Goal: Task Accomplishment & Management: Manage account settings

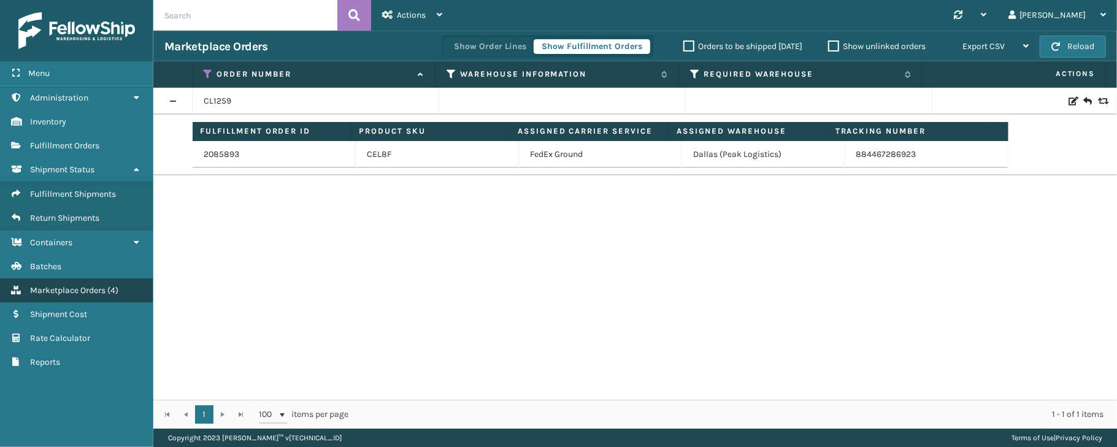
click at [69, 293] on span "Marketplace Orders" at bounding box center [67, 290] width 75 height 10
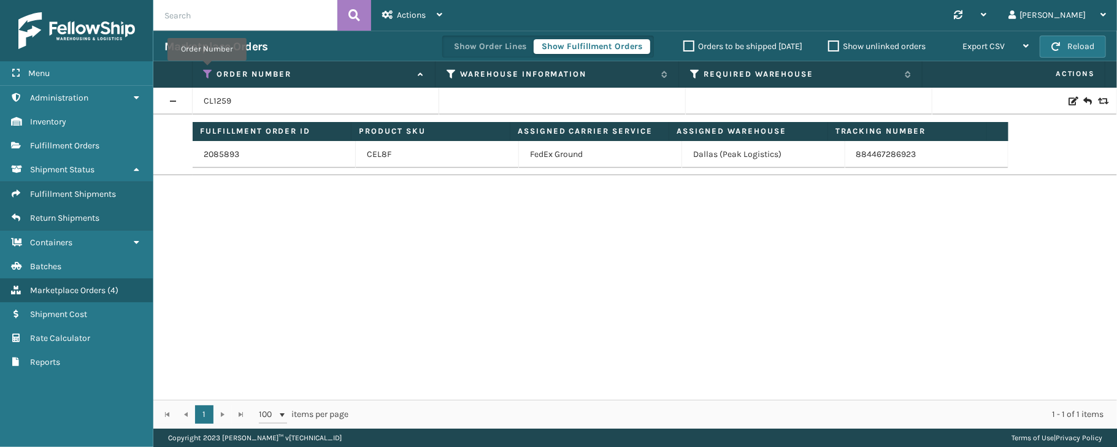
click at [207, 70] on icon at bounding box center [209, 74] width 10 height 11
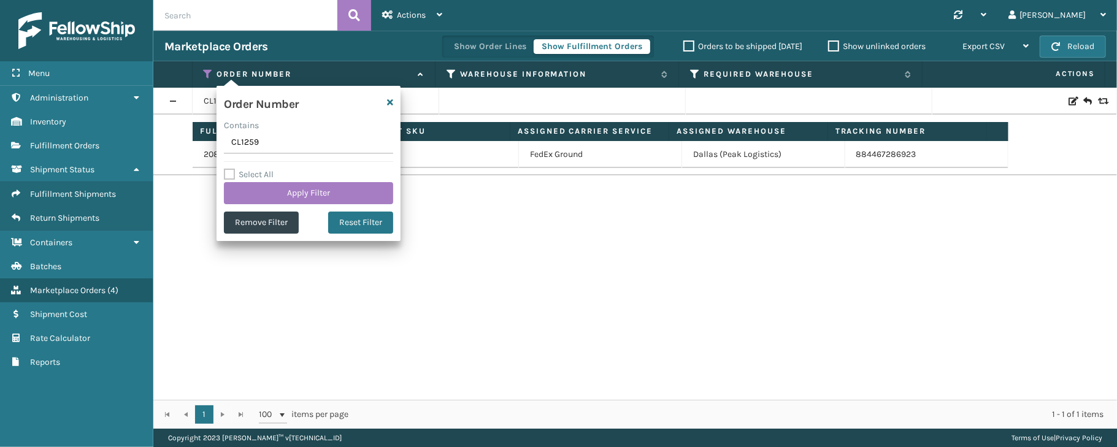
drag, startPoint x: 270, startPoint y: 148, endPoint x: 198, endPoint y: 153, distance: 72.6
click at [198, 153] on section "Marketplace Orders Show Order Lines Show Fulfillment Orders Orders to be shippe…" at bounding box center [635, 230] width 964 height 398
click at [198, 153] on td "2085893" at bounding box center [274, 154] width 163 height 27
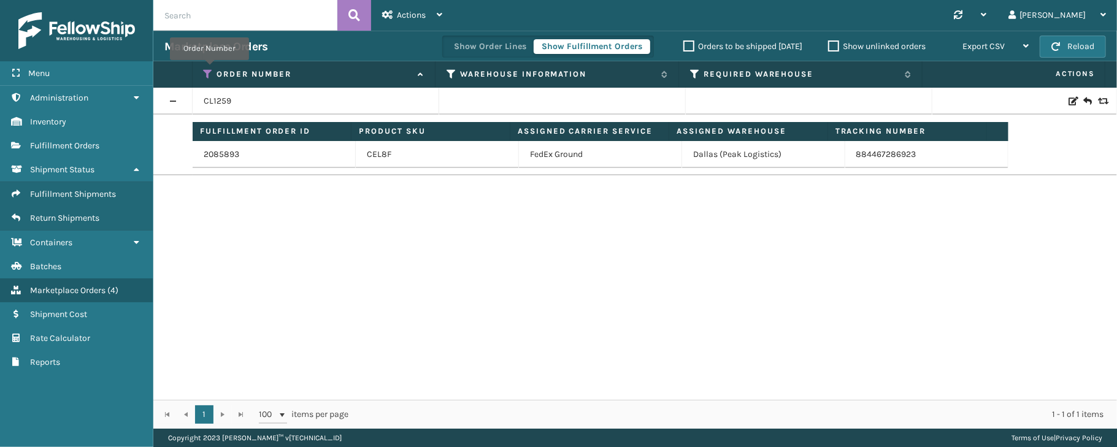
click at [209, 69] on icon at bounding box center [209, 74] width 10 height 11
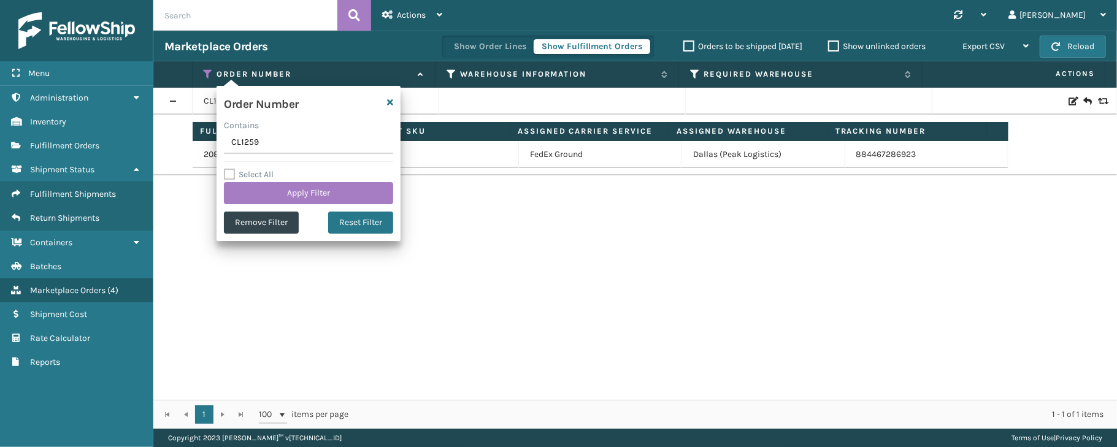
drag, startPoint x: 265, startPoint y: 145, endPoint x: 206, endPoint y: 147, distance: 58.9
click at [204, 148] on section "Marketplace Orders Show Order Lines Show Fulfillment Orders Orders to be shippe…" at bounding box center [635, 230] width 964 height 398
type input "SS44814"
click at [286, 187] on button "Apply Filter" at bounding box center [308, 193] width 169 height 22
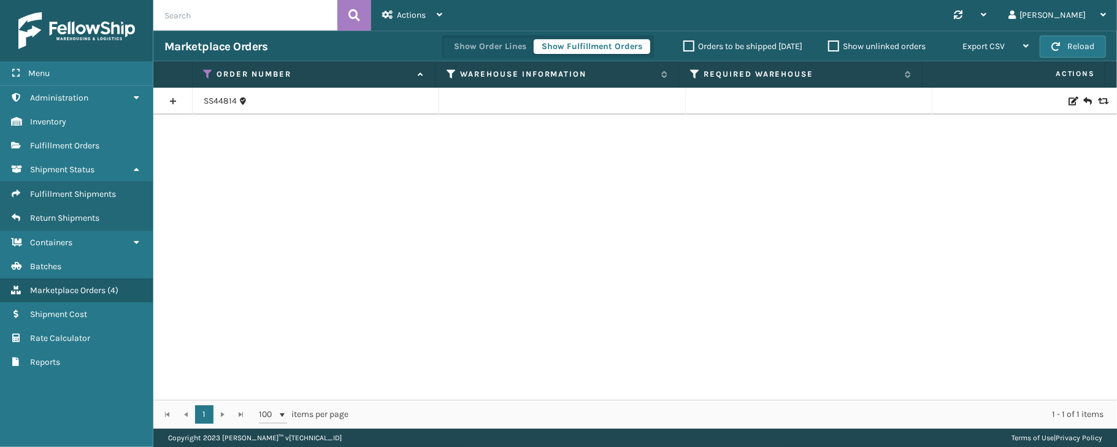
click at [169, 102] on link at bounding box center [172, 101] width 39 height 20
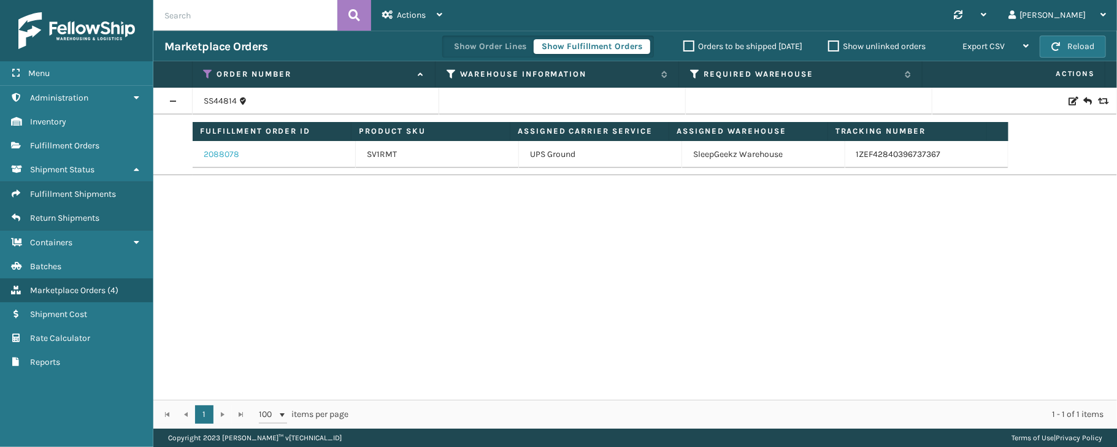
click at [212, 160] on link "2088078" at bounding box center [222, 154] width 36 height 12
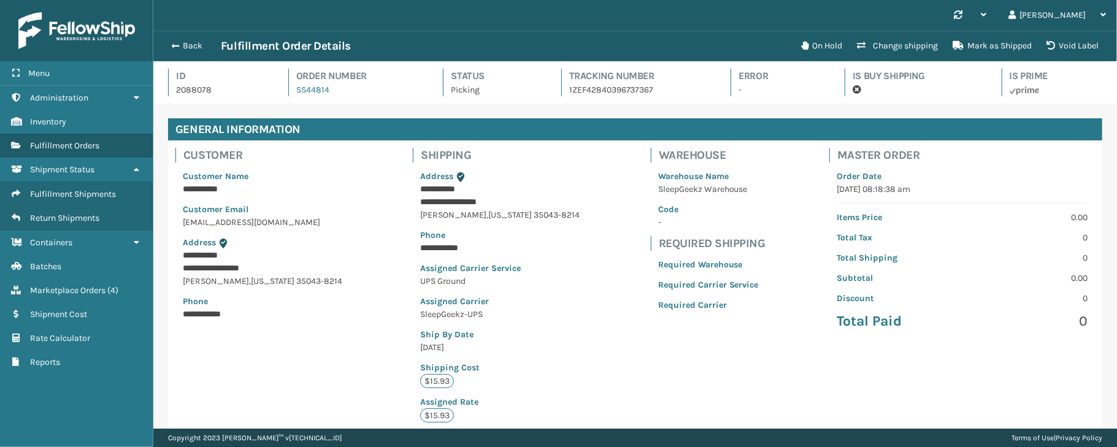
scroll to position [28, 963]
click at [1076, 52] on button "Void Label" at bounding box center [1072, 46] width 67 height 25
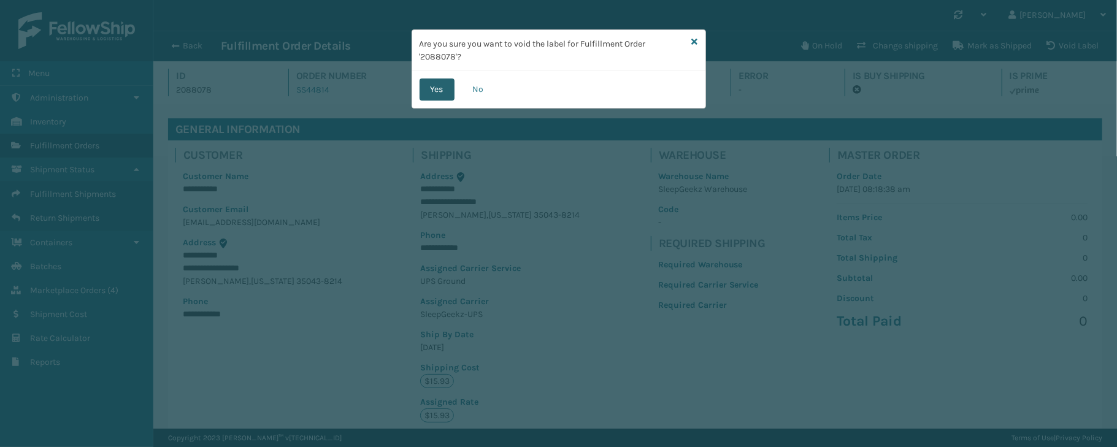
click at [445, 87] on button "Yes" at bounding box center [437, 90] width 35 height 22
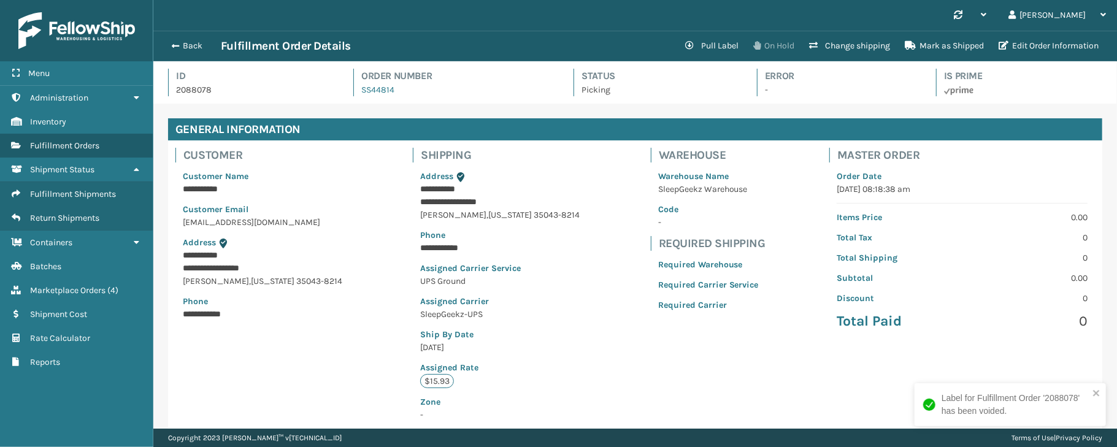
click at [822, 43] on button "Change shipping" at bounding box center [850, 46] width 96 height 25
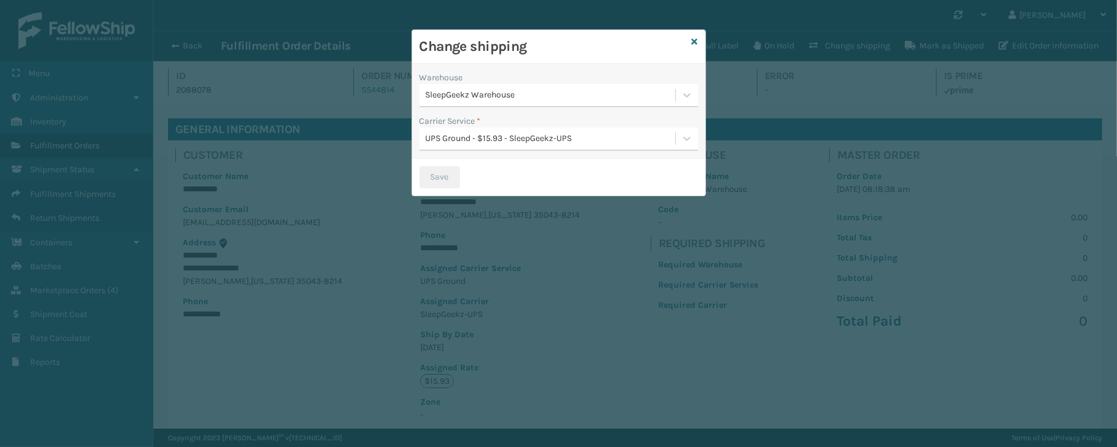
click at [688, 38] on div "Change shipping" at bounding box center [558, 47] width 293 height 34
click at [693, 42] on icon at bounding box center [695, 41] width 6 height 9
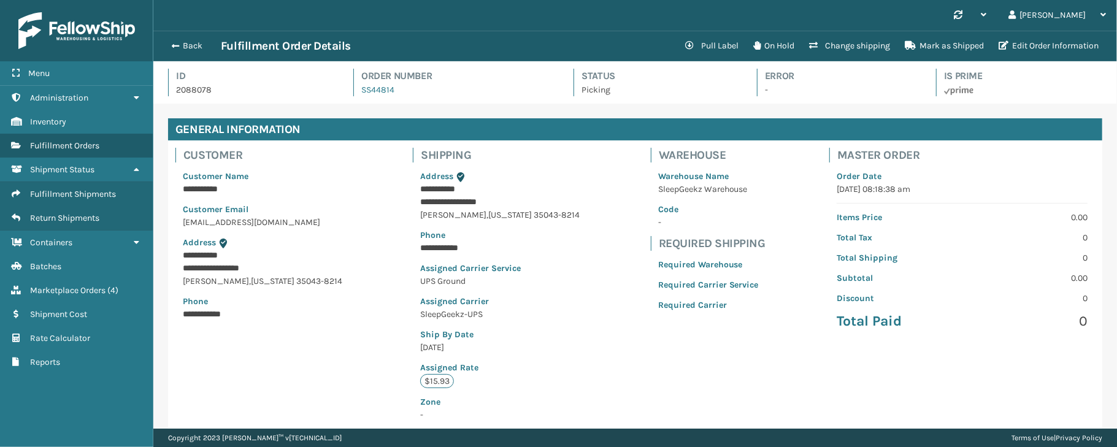
click at [693, 42] on button "Pull Label" at bounding box center [712, 46] width 68 height 25
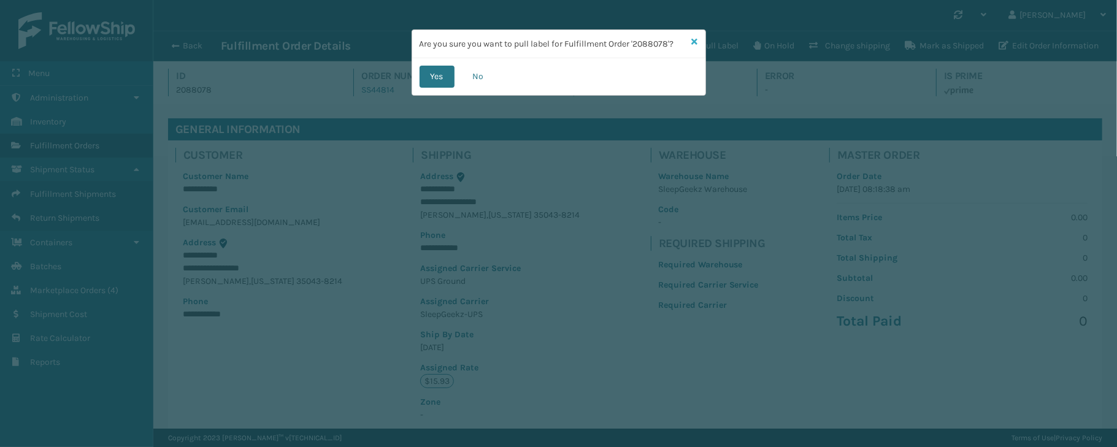
click at [695, 42] on icon at bounding box center [695, 41] width 6 height 9
click at [695, 42] on button "Pull Label" at bounding box center [712, 46] width 68 height 25
click at [695, 42] on icon at bounding box center [695, 41] width 6 height 9
click at [695, 42] on button "Pull Label" at bounding box center [712, 46] width 68 height 25
click at [752, 23] on div "Are you sure you want to pull label for Fulfillment Order '2088078'? Yes No" at bounding box center [558, 223] width 1117 height 447
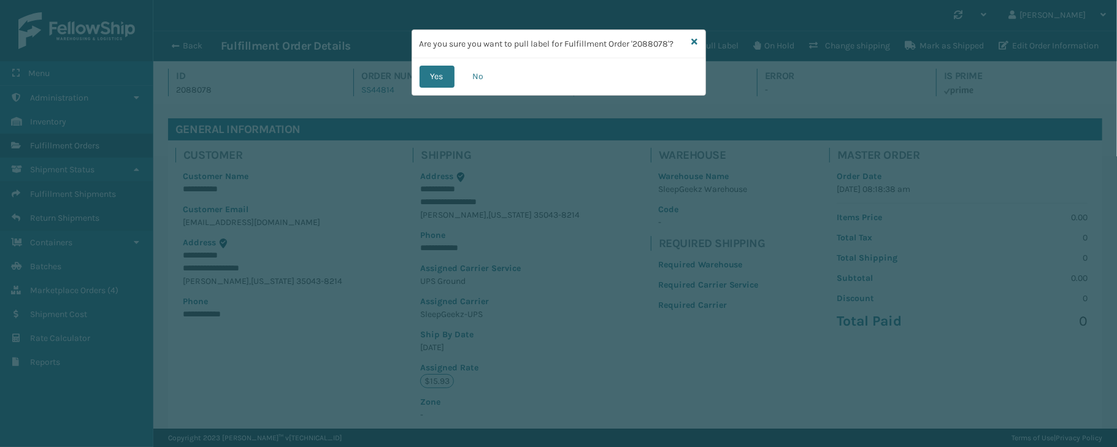
click at [695, 33] on div "Are you sure you want to pull label for Fulfillment Order '2088078'?" at bounding box center [558, 44] width 293 height 28
click at [695, 40] on icon at bounding box center [695, 41] width 6 height 9
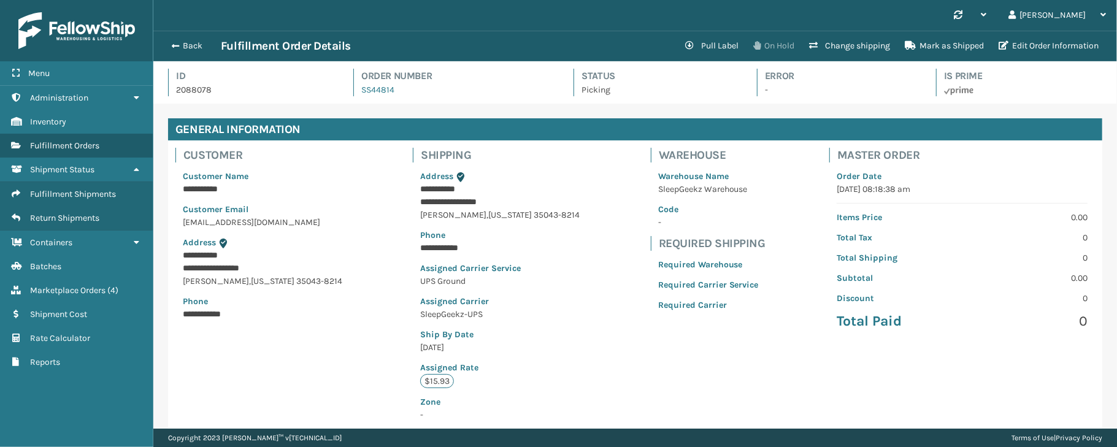
click at [764, 38] on button "On Hold" at bounding box center [774, 46] width 56 height 25
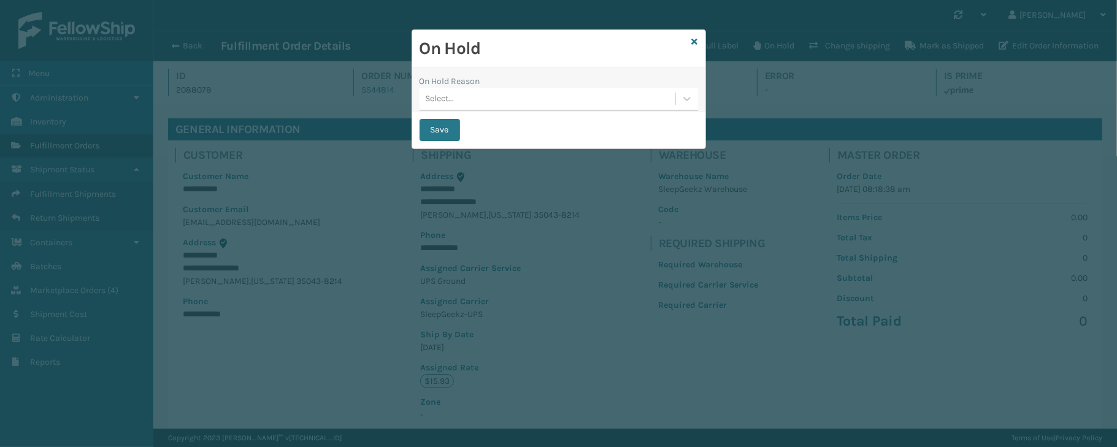
click at [499, 111] on div "Select..." at bounding box center [559, 99] width 279 height 23
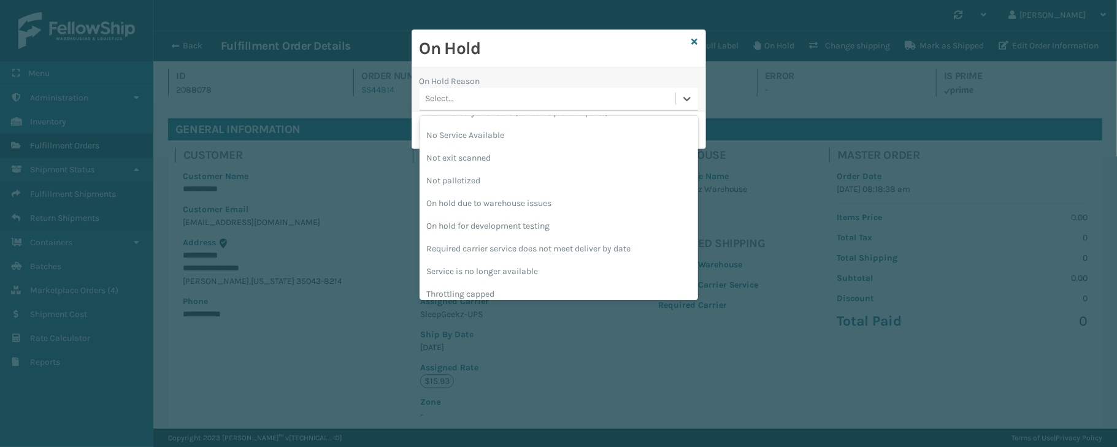
scroll to position [342, 0]
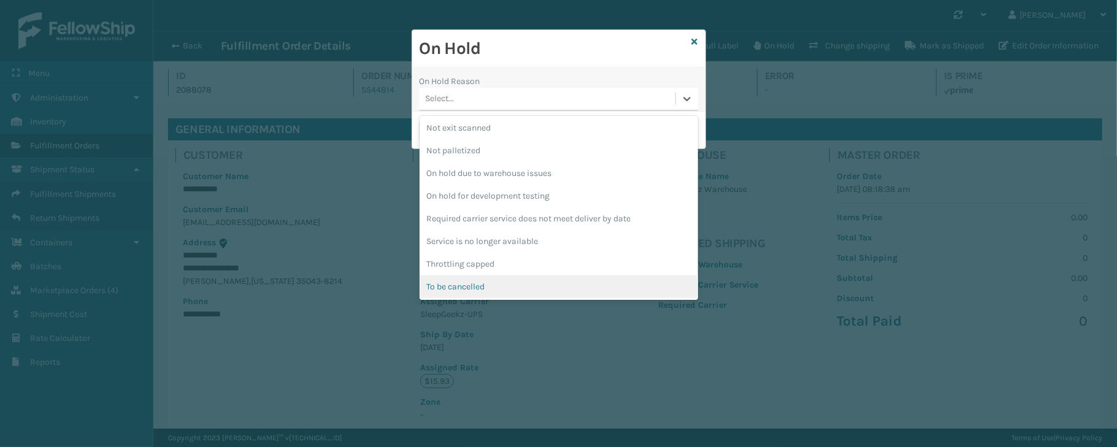
click at [474, 287] on div "To be cancelled" at bounding box center [559, 286] width 279 height 23
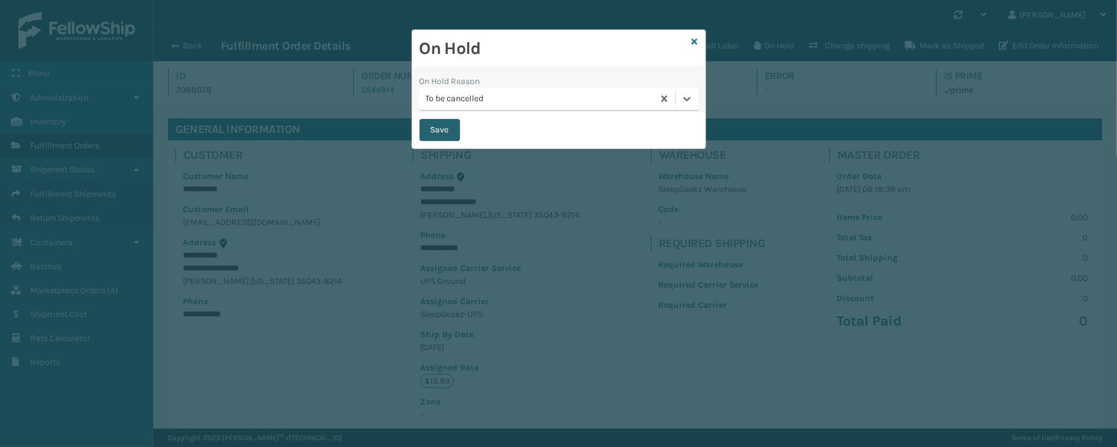
click at [434, 131] on button "Save" at bounding box center [440, 130] width 40 height 22
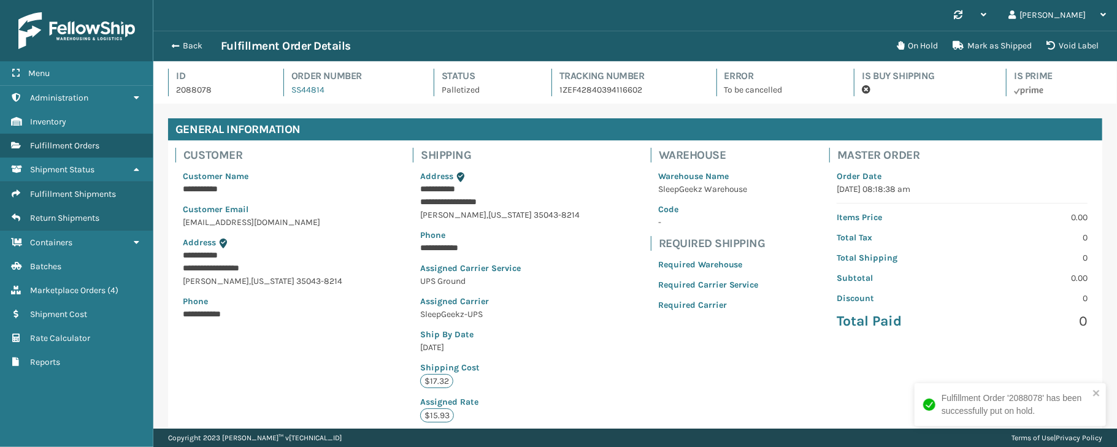
scroll to position [28, 963]
click at [218, 394] on div "**********" at bounding box center [635, 299] width 934 height 317
